Goal: Task Accomplishment & Management: Complete application form

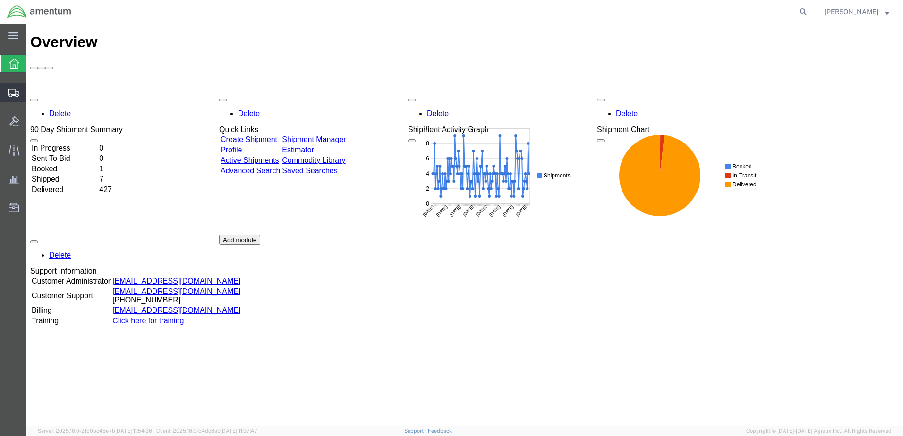
click at [0, 0] on span "Create Shipment" at bounding box center [0, 0] width 0 height 0
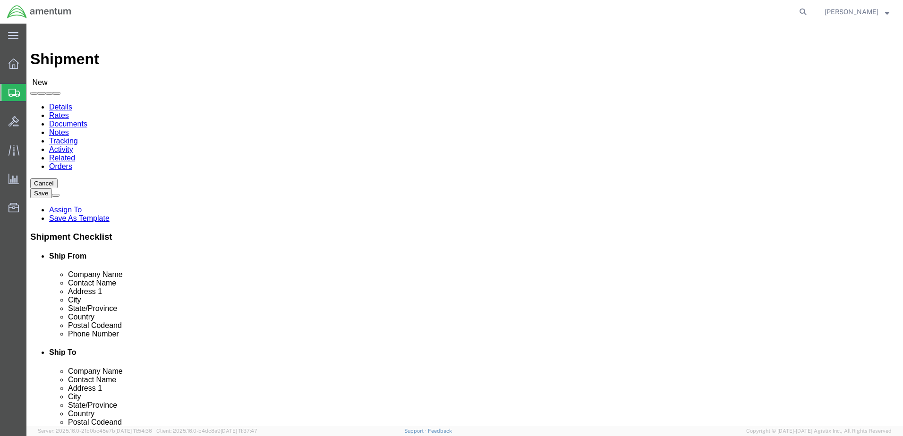
select select
click input "text"
type input "[PERSON_NAME]"
click p "- AMENTUM SERVICES - ([PERSON_NAME]) [STREET_ADDRESS][PERSON_NAME]"
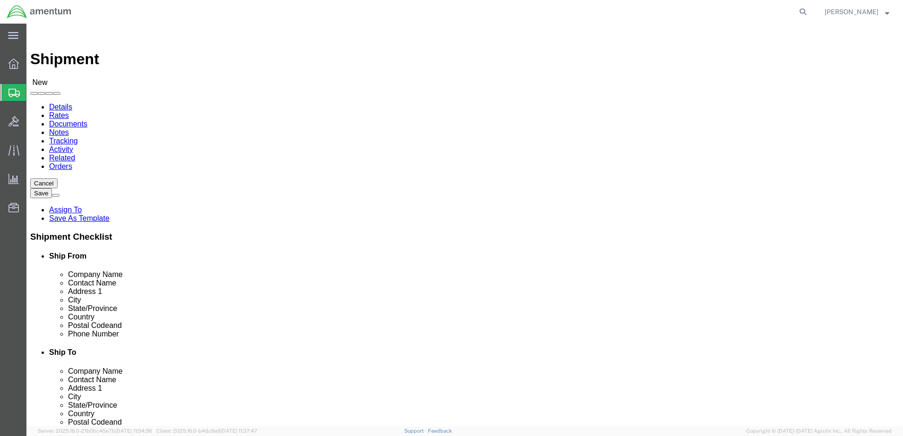
select select "FL"
type input "[PERSON_NAME]"
click input "text"
type input "[PERSON_NAME]"
click p "- FRCSE MATERIAL ENGINEERING LAB COMMANDING OFFICER - ([PERSON_NAME]) FLEET REA…"
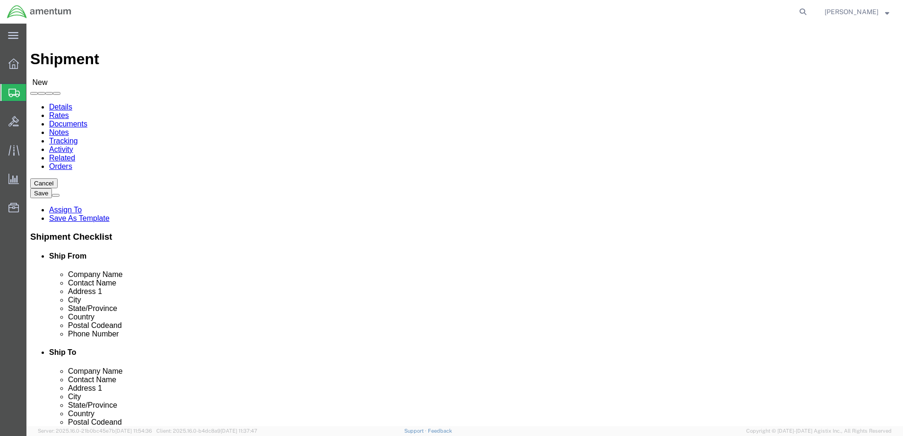
select select "FL"
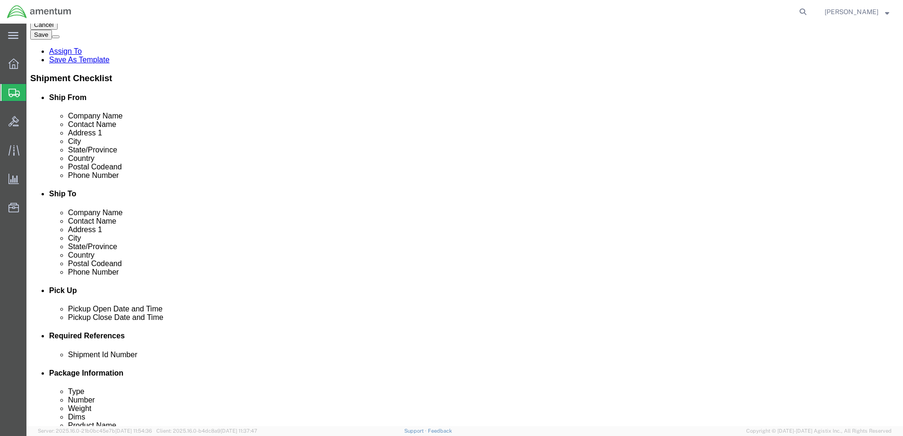
scroll to position [236, 0]
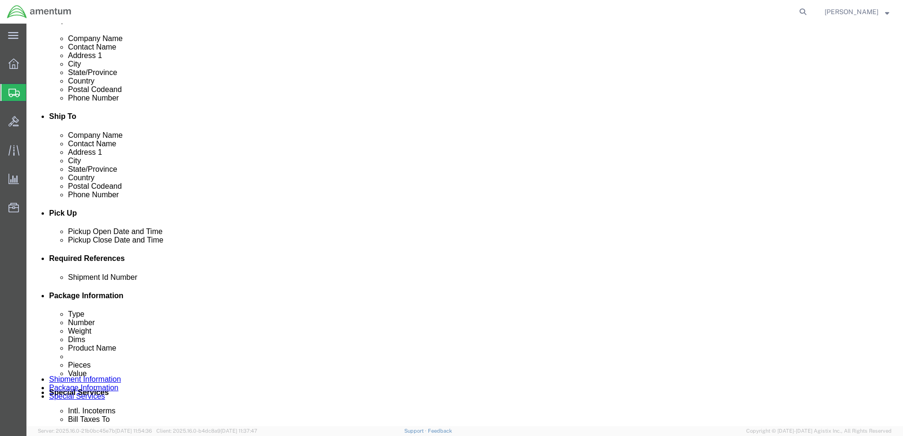
type input "[PERSON_NAME]"
click button "Add reference"
click div "[DATE] 11:00 AM"
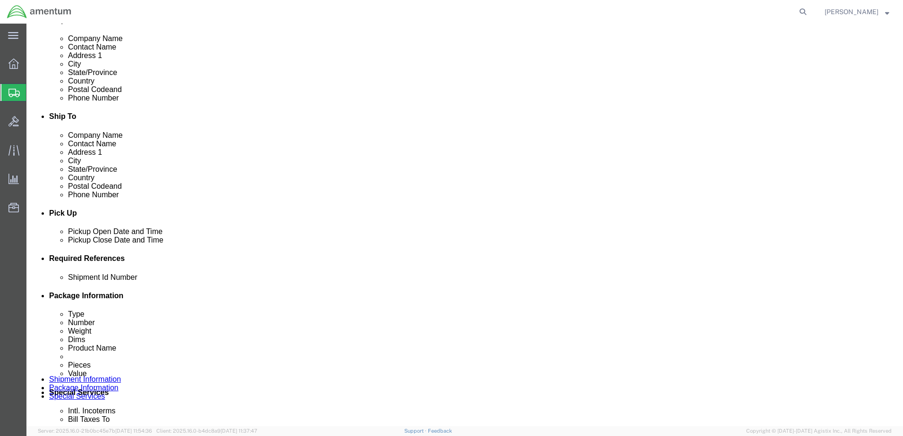
scroll to position [426, 0]
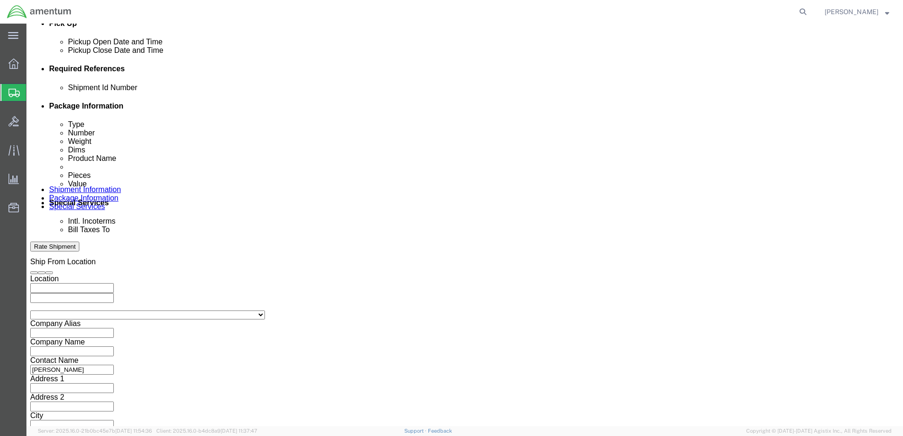
type input "3:00 PM"
click button "Apply"
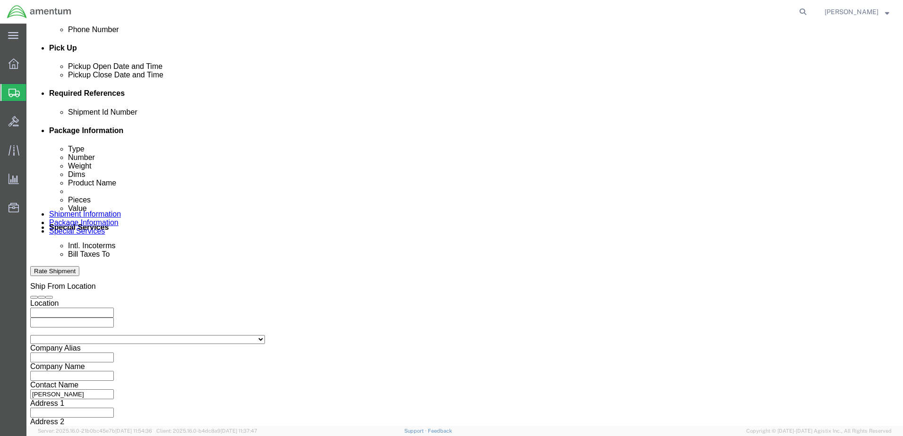
scroll to position [379, 0]
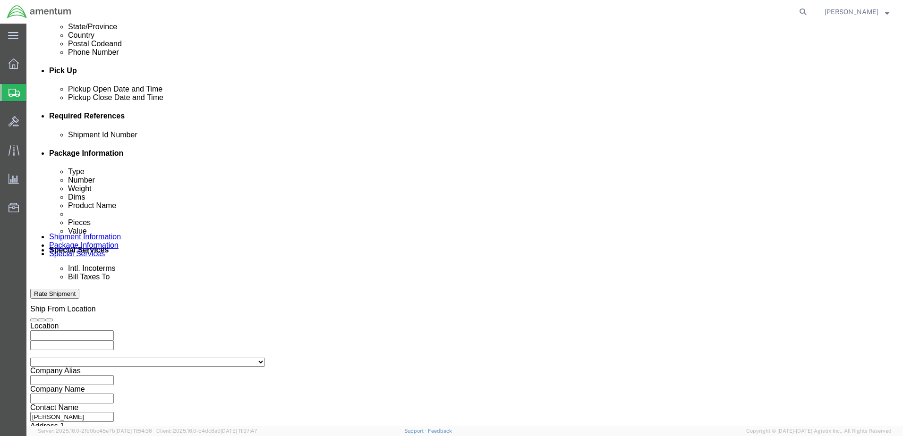
click div
click input "4:00 PM"
type input "7:00 AM"
click button "Apply"
click label "Deliver Close Date and Time"
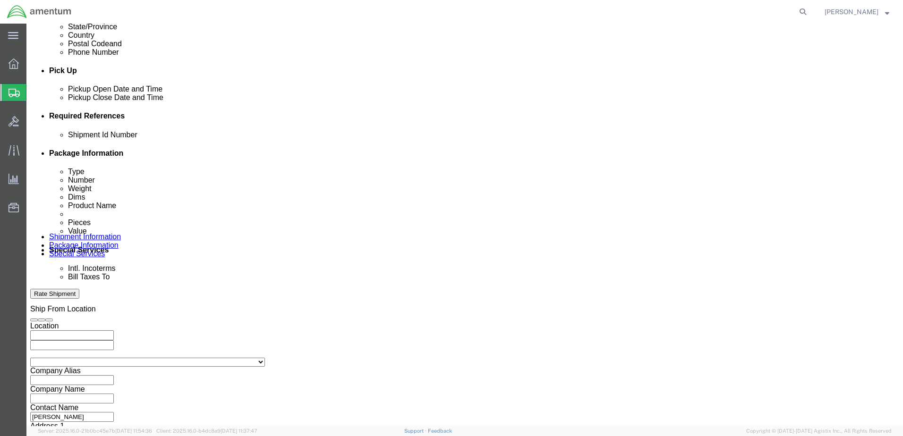
click div
type input "3:00 PM"
click button "Apply"
click select "Select Account Type Activity ID Airline Appointment Number ASN Batch Request # …"
select select "DEPT"
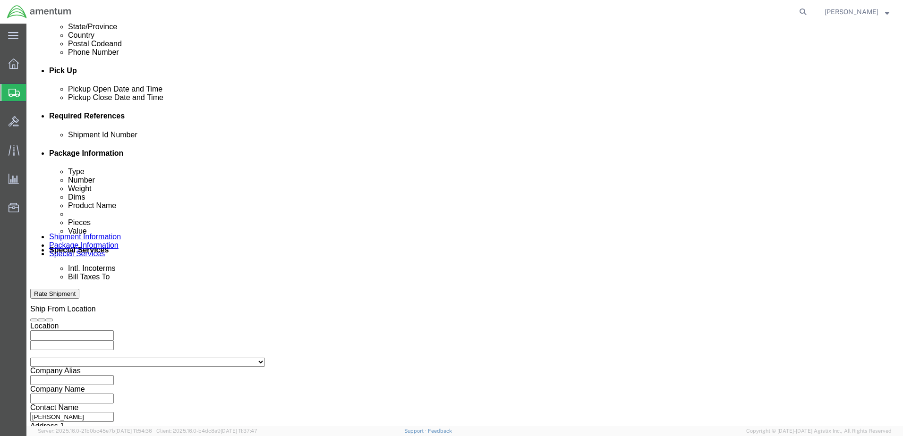
click select "Select Account Type Activity ID Airline Appointment Number ASN Batch Request # …"
select select "PROJNUM"
click select "Select Account Type Activity ID Airline Appointment Number ASN Batch Request # …"
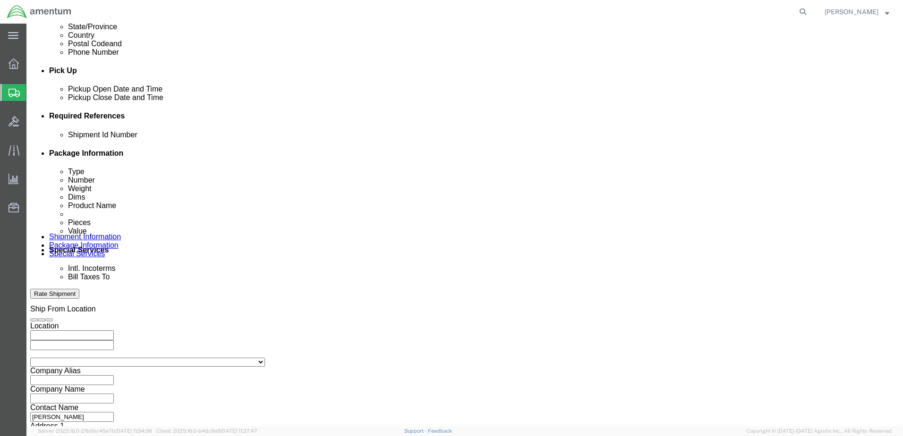
select select "PCKSLIP"
click select "Select Account Type Activity ID Airline Appointment Number ASN Batch Request # …"
click input "text"
type input "6000"
click input "text"
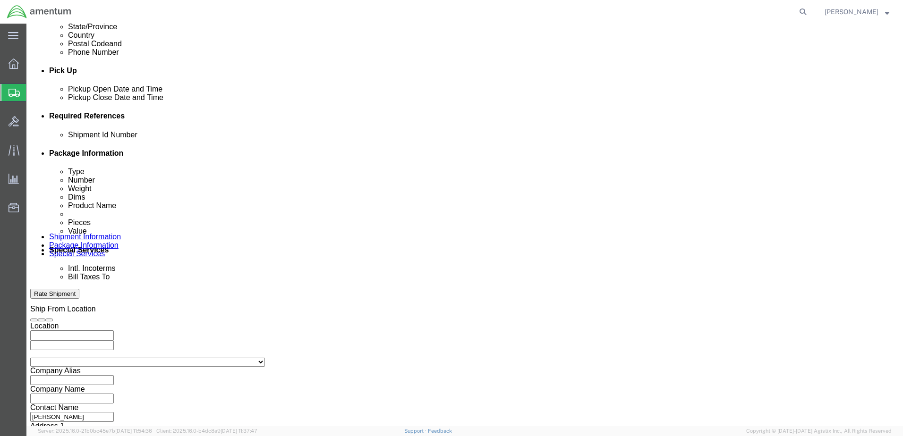
type input "T44"
click input "text"
type input "157277"
click input "text"
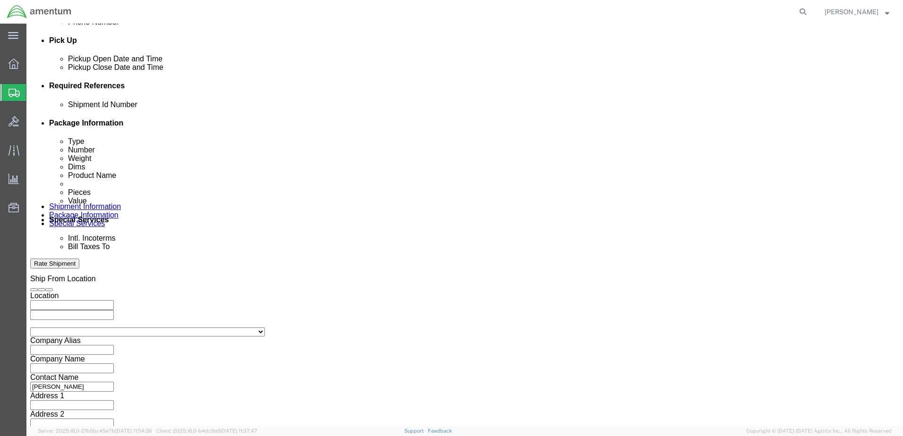
scroll to position [426, 0]
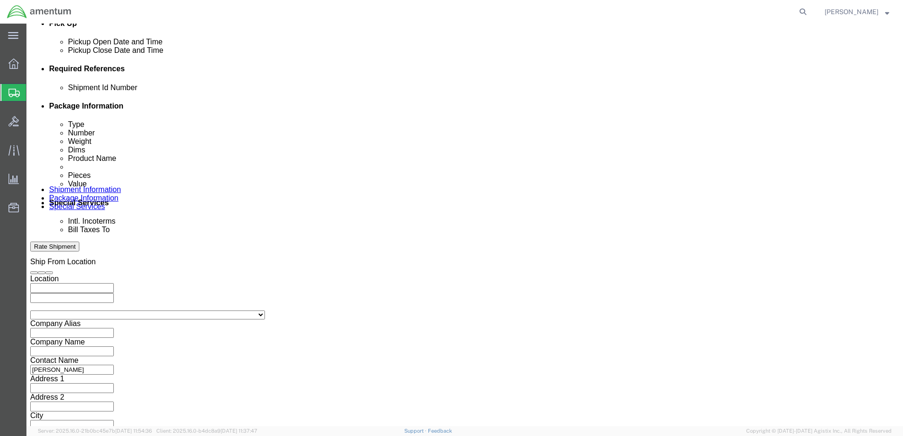
type input "6097.5.000.00.F.00.0.00W.000"
click button "Continue"
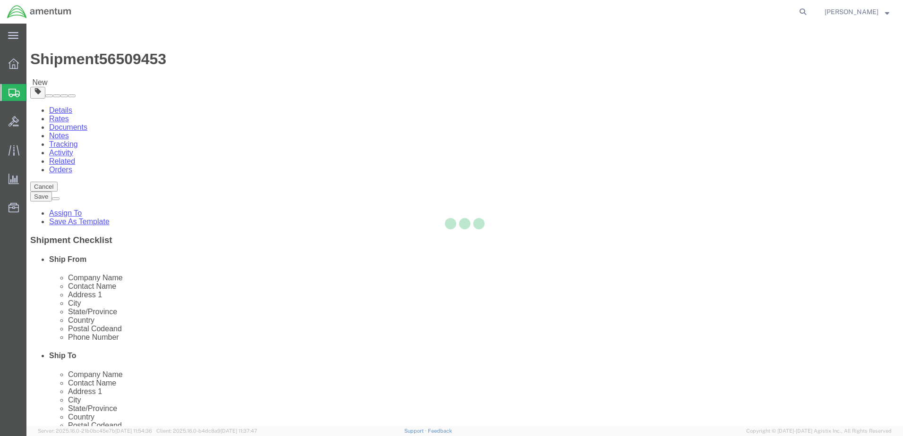
select select "CBOX"
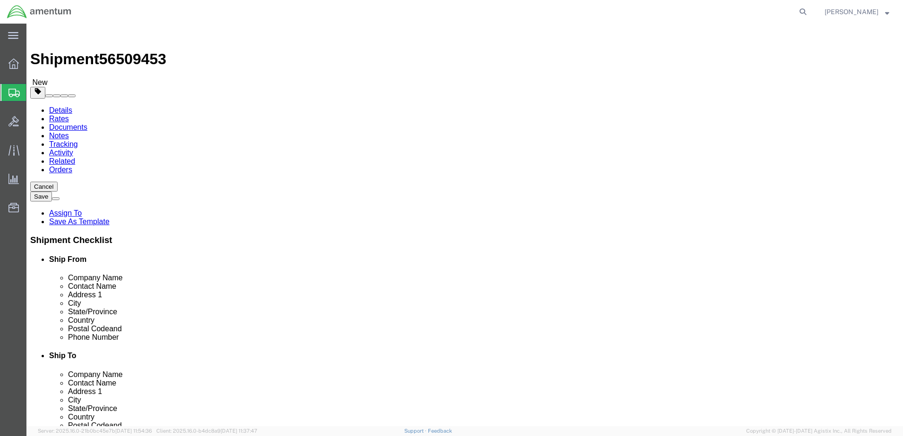
click input "text"
type input "6"
click input "0.00"
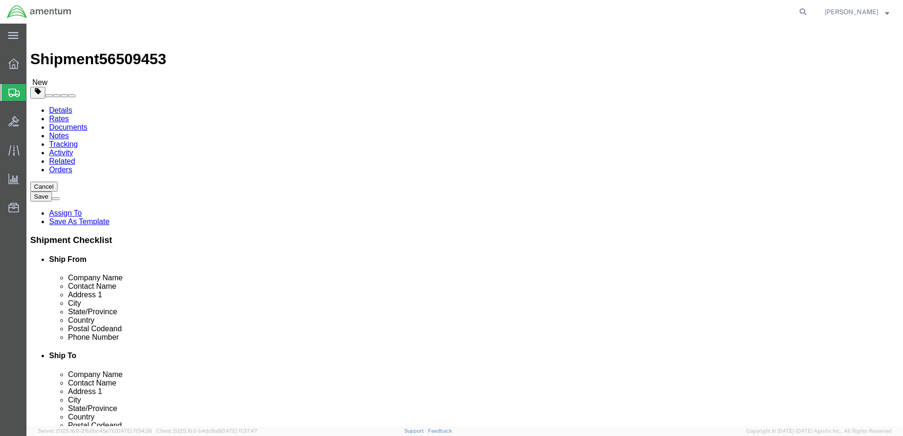
type input "1.00"
click link "Add Content"
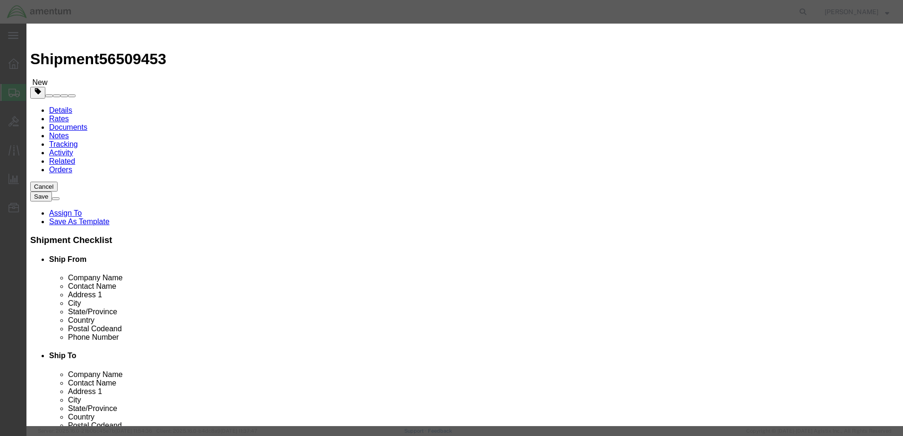
click input "text"
type input "P"
type input "OIL SAMPLES A/C 166137 , 166104"
select select "US"
click input "OIL SAMPLES A/C 166137 , 166104"
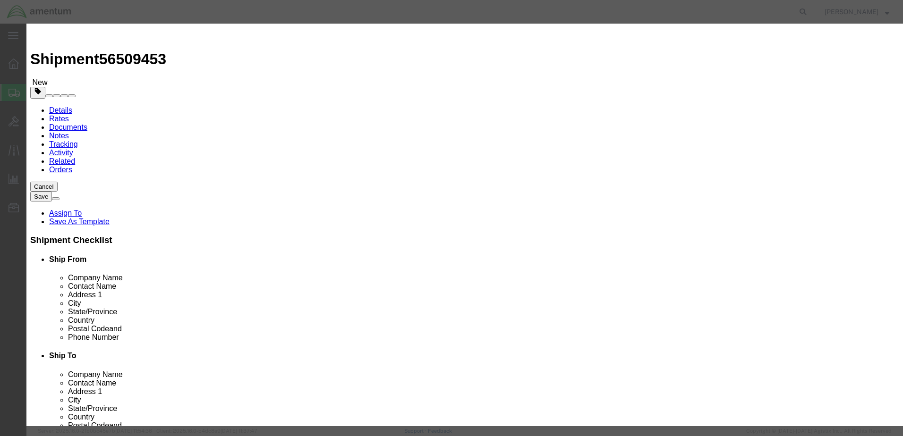
type input "OIL SAMPLE A/C 166101"
drag, startPoint x: 322, startPoint y: 91, endPoint x: 281, endPoint y: 90, distance: 41.1
click input "0"
type input "1"
click input "text"
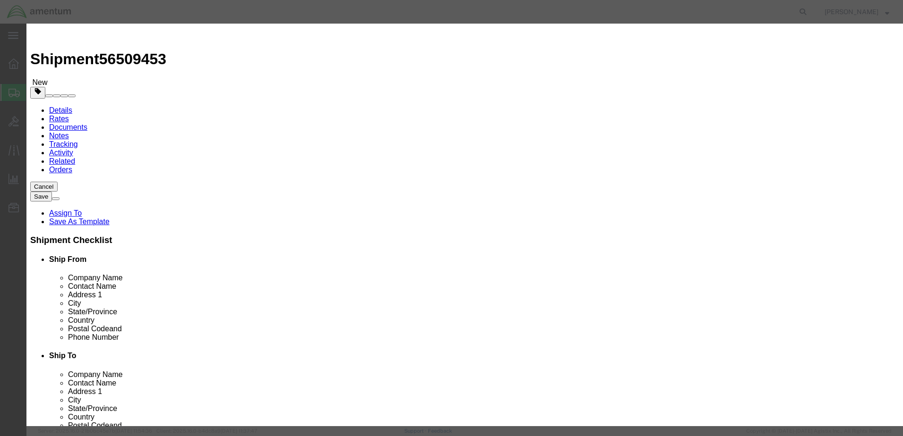
type input "100"
click button "Save & Close"
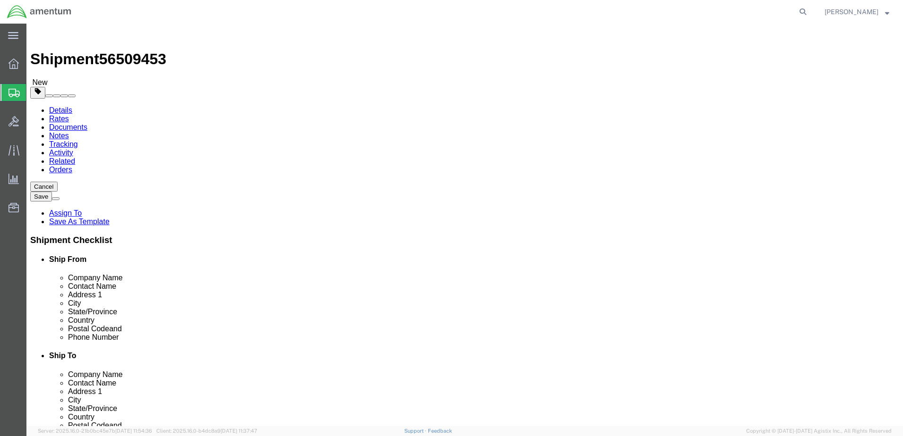
click button "Rate Shipment"
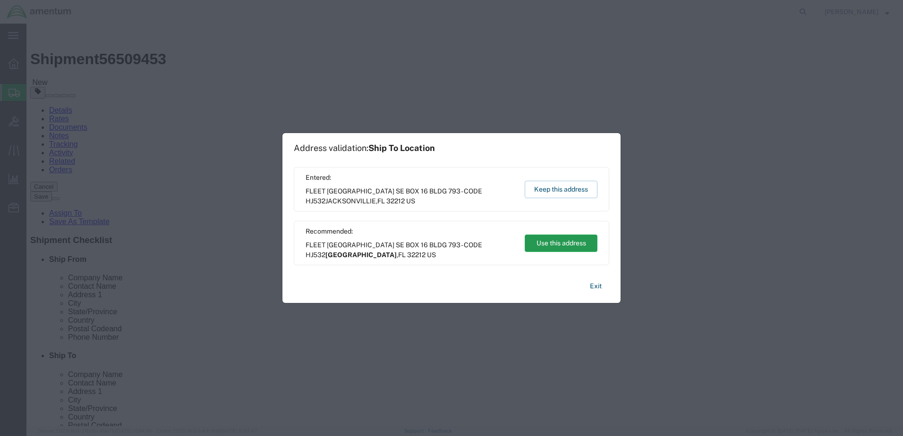
click at [539, 236] on button "Use this address" at bounding box center [561, 243] width 73 height 17
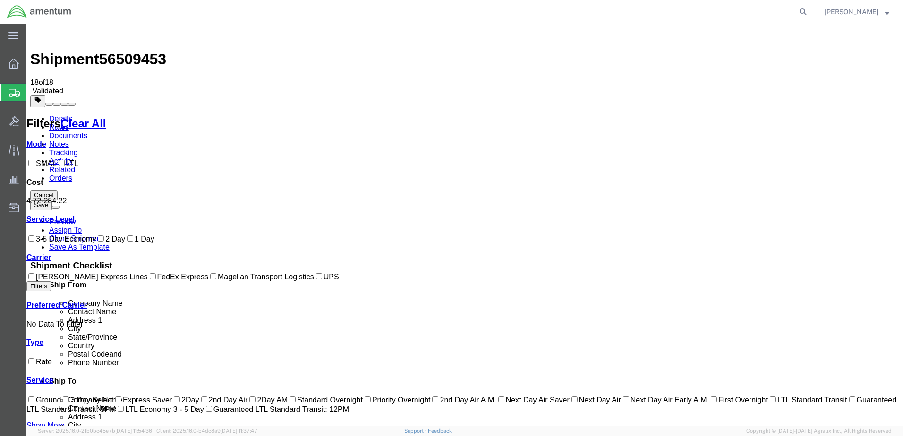
checkbox input "true"
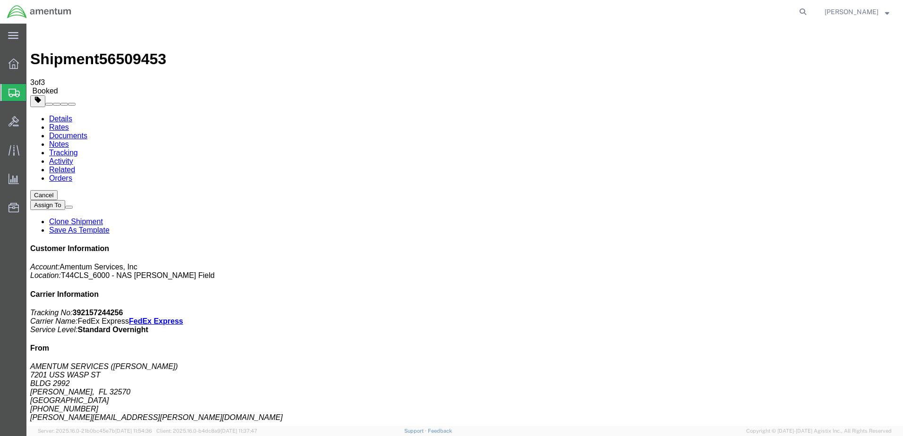
click at [0, 0] on span "Create Shipment" at bounding box center [0, 0] width 0 height 0
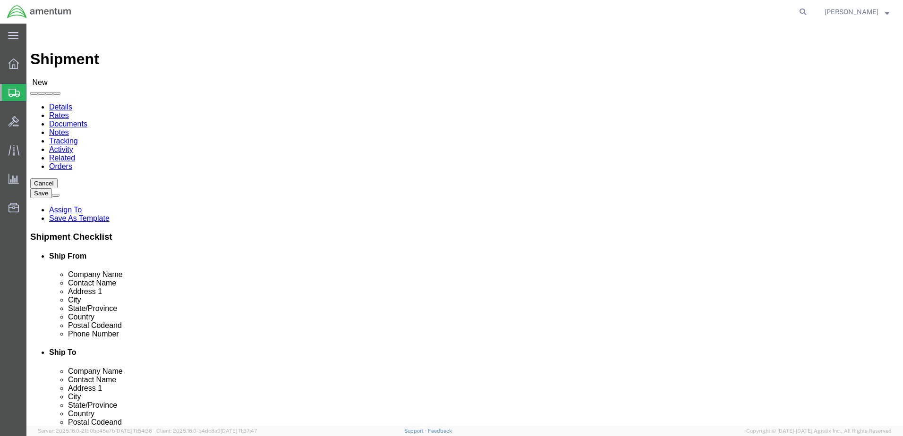
click input "text"
type input "[PERSON_NAME]"
click p "- AMENTUM SERVICES - ([PERSON_NAME]) [STREET_ADDRESS][PERSON_NAME]"
select select "FL"
type input "[PERSON_NAME]"
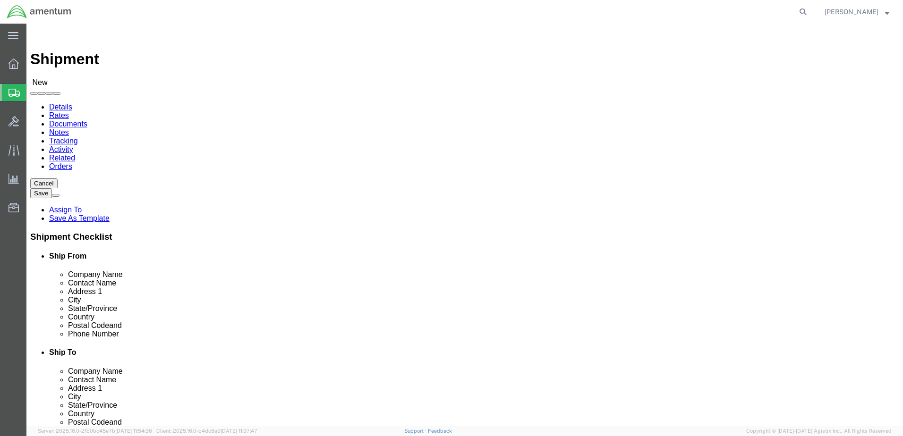
click input "text"
type input "23 FLYING TRAINING SQUADRON BLDG"
click input "text"
type input "[PERSON_NAME]"
click input "text"
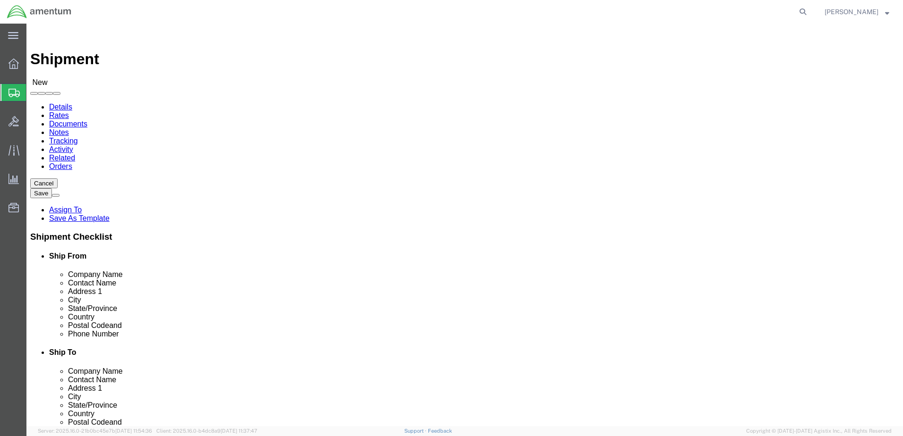
type input "[STREET_ADDRESS][PERSON_NAME]"
click input "text"
type input "FORT [PERSON_NAME]"
click input "Postal Code"
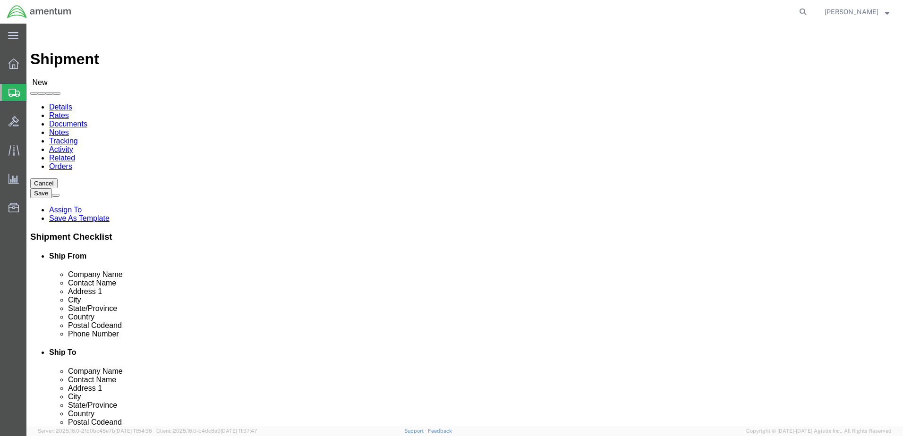
type input "36362"
click input "text"
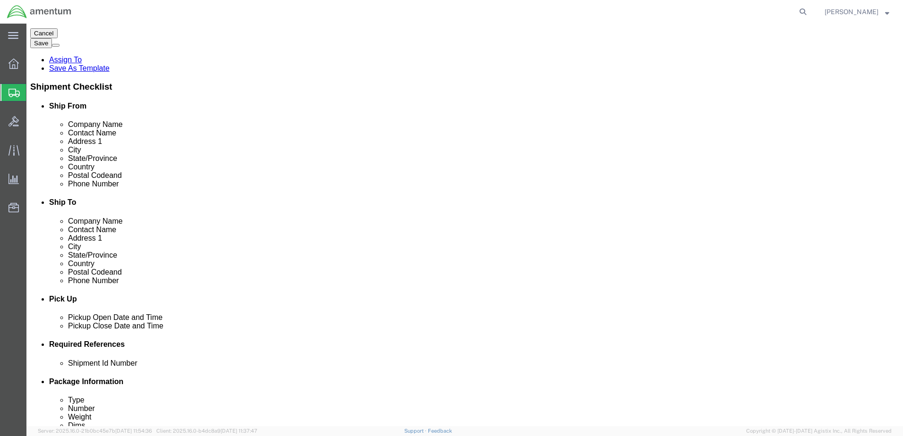
scroll to position [236, 0]
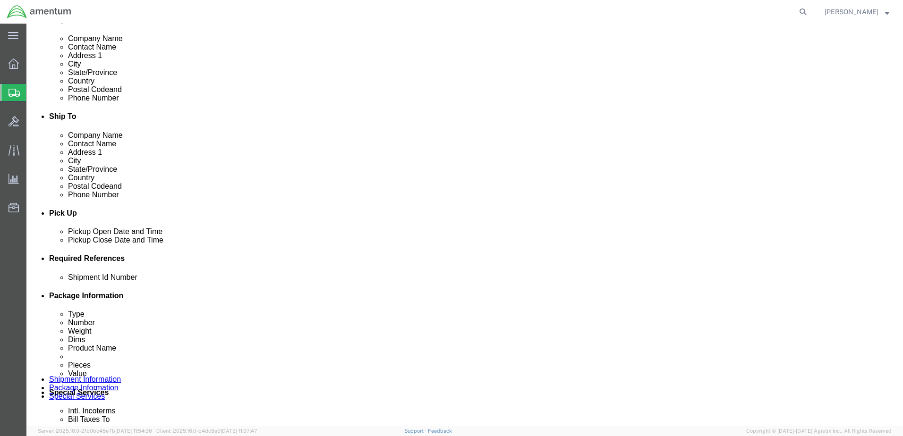
type input "[PHONE_NUMBER]"
click div "[DATE] 11:00 AM"
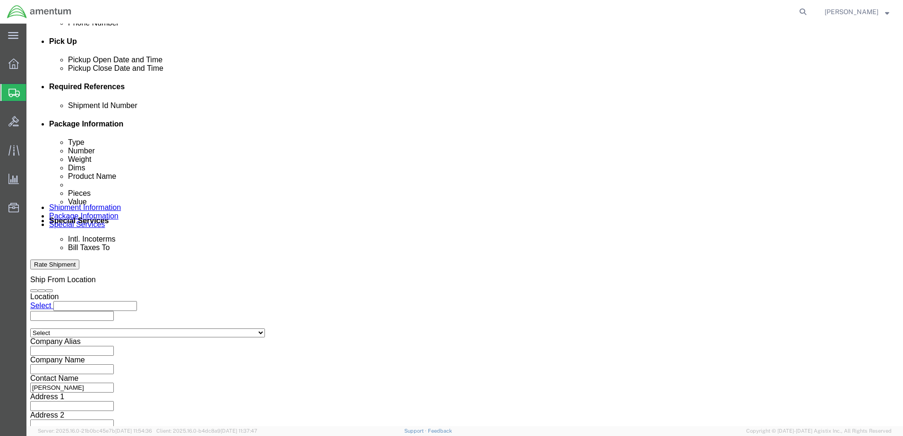
type input "3:00 PM"
click button "Apply"
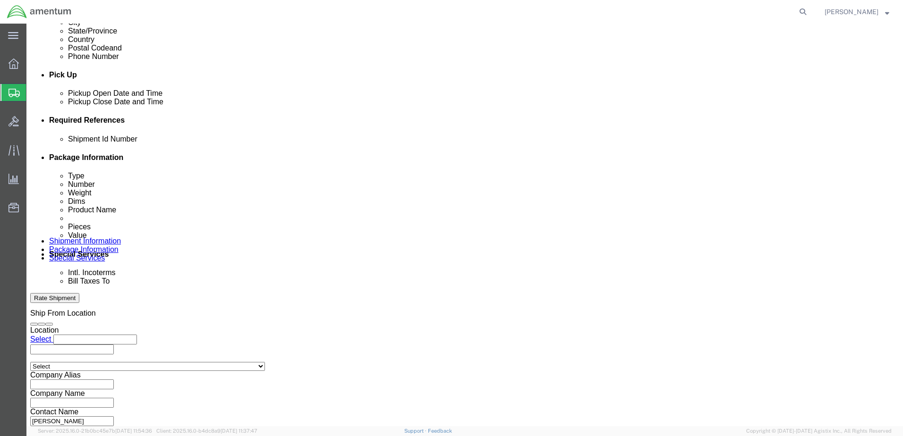
scroll to position [361, 0]
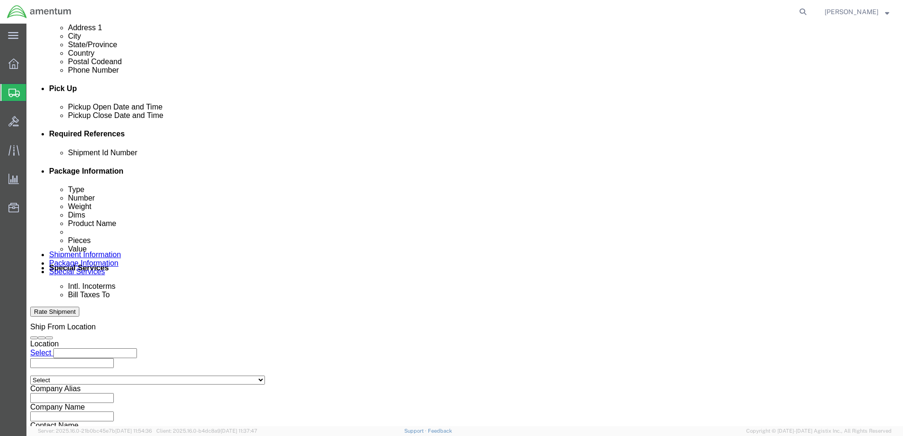
click div
click input "4:00 PM"
type input "7:00 AM"
click button "Apply"
click div
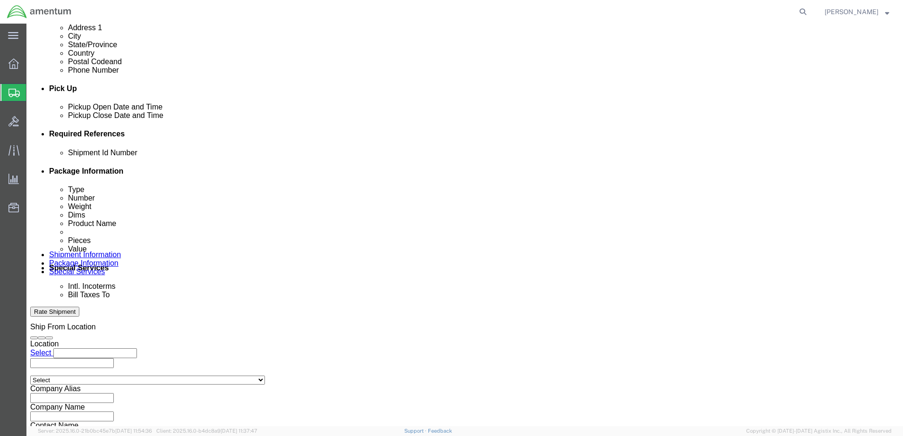
type input "3:00 PM"
click button "Apply"
click button "Add reference"
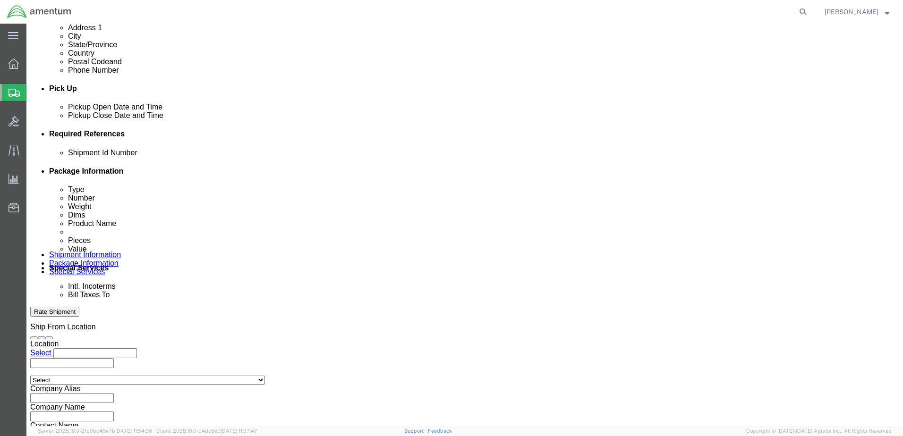
click select "Select Account Type Activity ID Airline Appointment Number ASN Batch Request # …"
select select "DEPT"
click select "Select Account Type Activity ID Airline Appointment Number ASN Batch Request # …"
select select "PROJNUM"
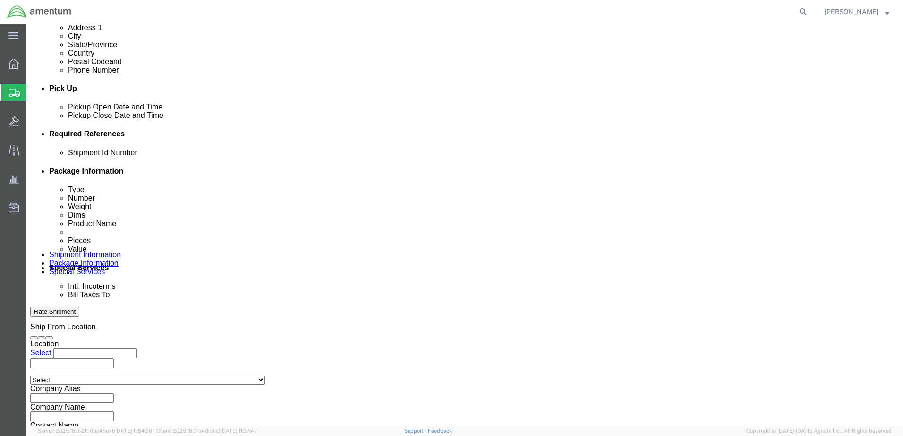
click select "Select Account Type Activity ID Airline Appointment Number ASN Batch Request # …"
select select "PCKSLIP"
click select "Select Account Type Activity ID Airline Appointment Number ASN Batch Request # …"
click input "text"
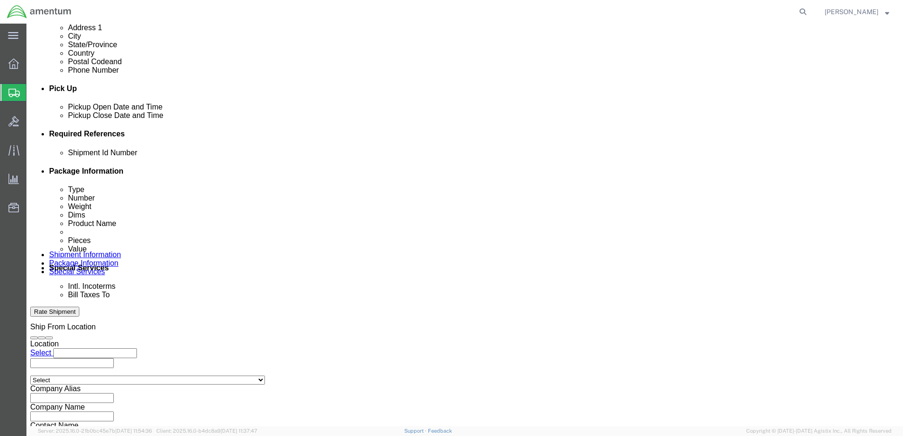
type input "6000"
click input "text"
type input "T44"
click input "text"
type input "157278"
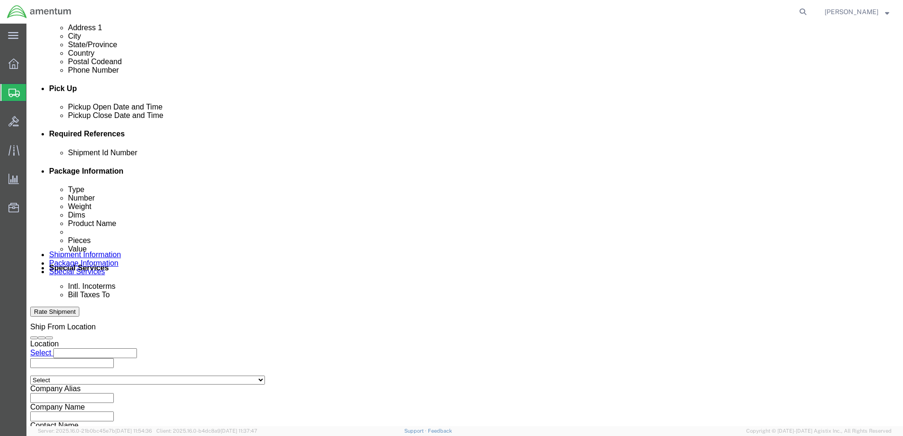
click input "text"
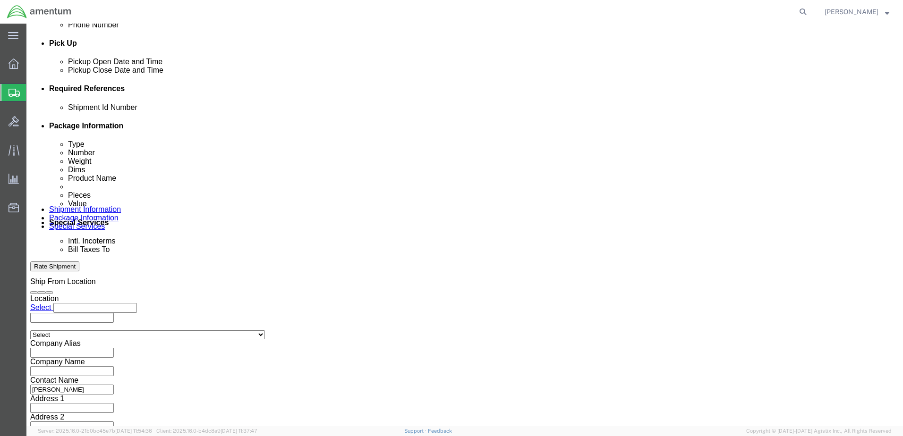
scroll to position [426, 0]
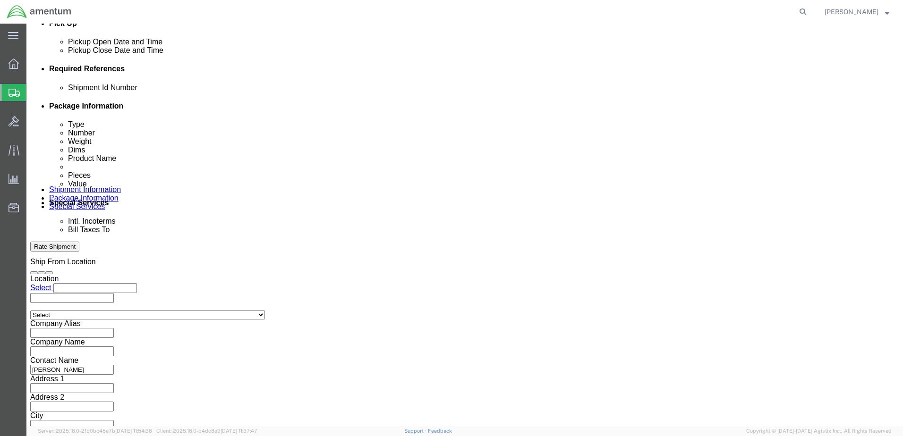
type input "6097.5.000.00.F.00.0.00W.000"
click button "Continue"
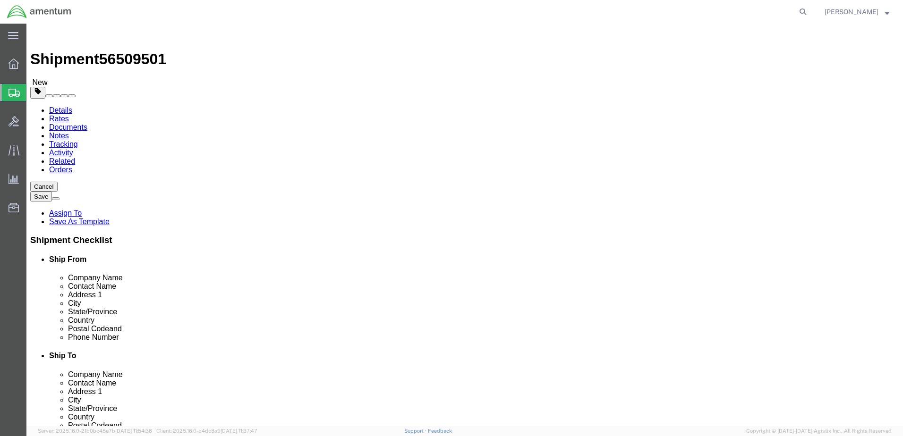
click select "Select BCK Boxes Bale(s) Basket(s) Bolt(s) Bottle(s) Buckets Bulk Bundle(s) Can…"
select select "ENV"
click select "Select BCK Boxes Bale(s) Basket(s) Bolt(s) Bottle(s) Buckets Bulk Bundle(s) Can…"
type input "9.50"
type input "12.50"
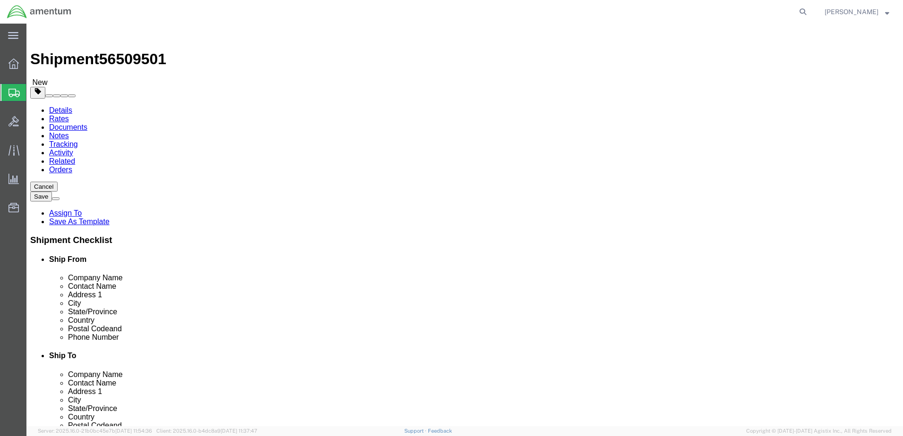
type input "0.25"
type input "1"
click link "Add Content"
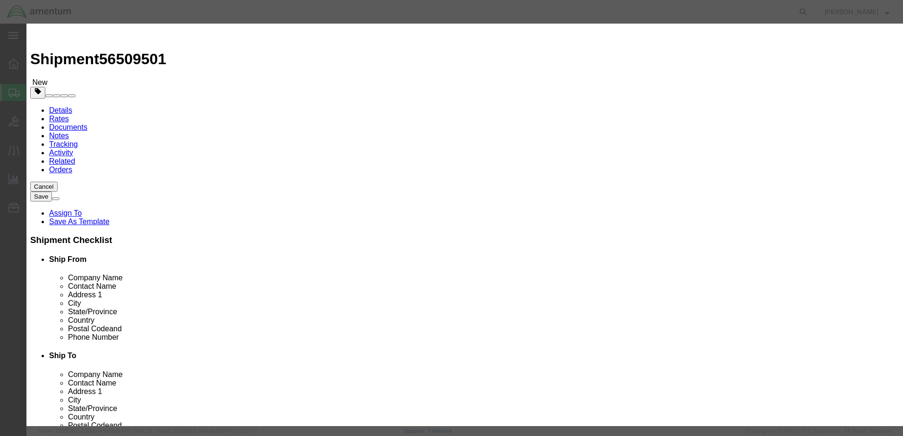
click input "text"
type input "PAPERWORK"
drag, startPoint x: 283, startPoint y: 90, endPoint x: 277, endPoint y: 91, distance: 6.2
click input "0"
type input "2"
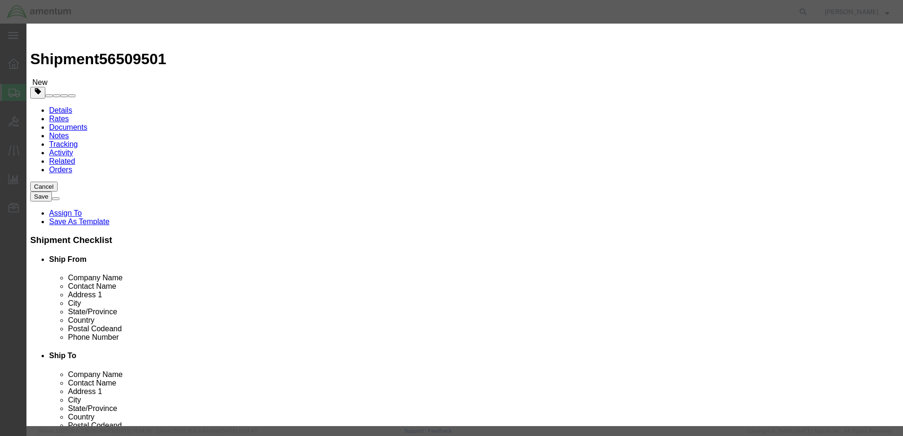
type input "1"
click input "text"
type input "500"
click button "Save & Close"
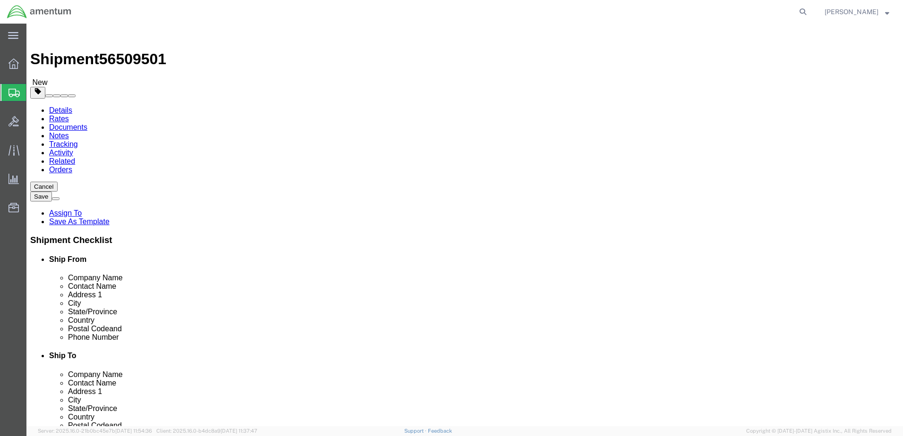
click button "Rate Shipment"
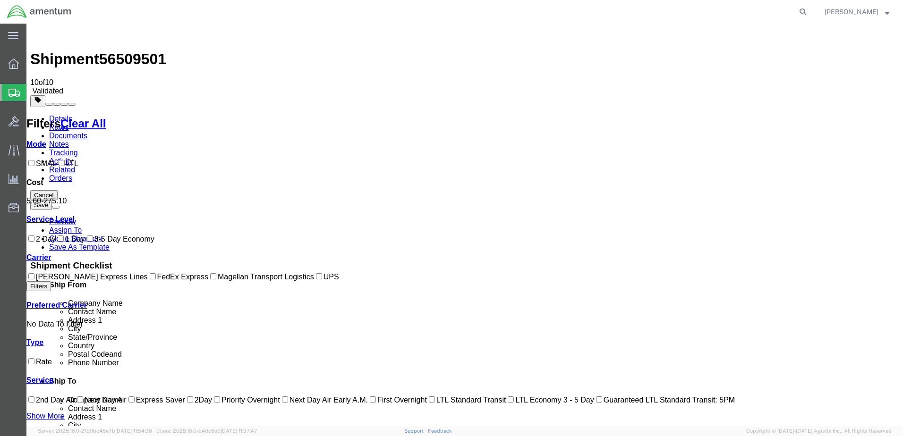
checkbox input "true"
